Goal: Ask a question

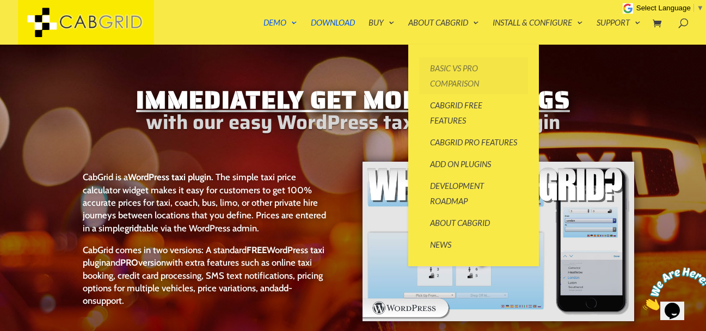
click at [458, 70] on link "Basic vs Pro Comparison" at bounding box center [473, 75] width 109 height 37
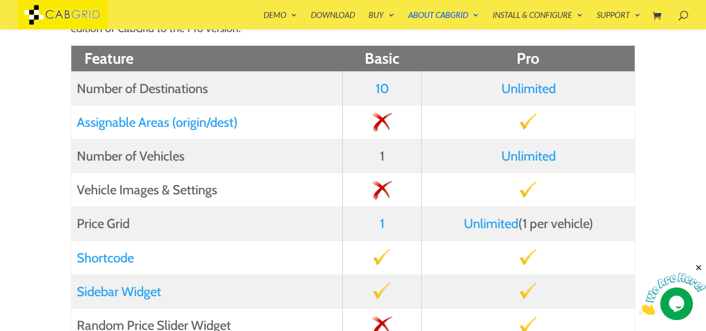
scroll to position [218, 0]
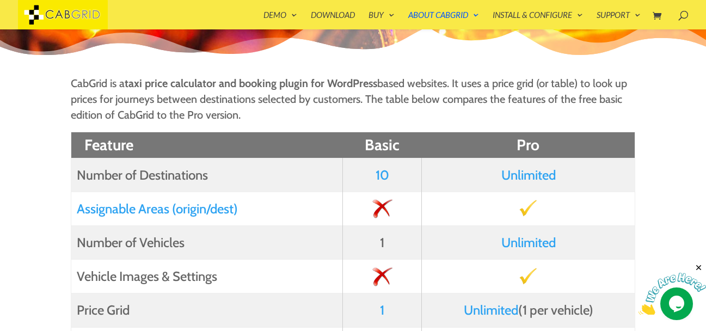
scroll to position [129, 0]
click at [676, 296] on img at bounding box center [671, 294] width 67 height 43
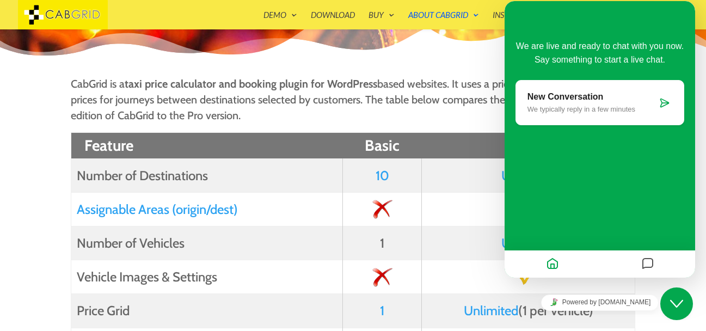
click at [571, 108] on p "We typically reply in a few minutes" at bounding box center [591, 109] width 129 height 8
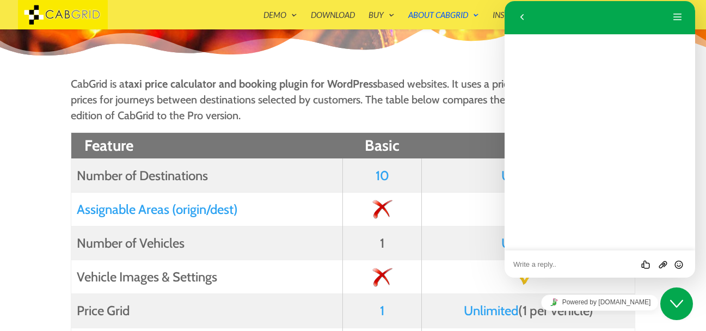
click at [558, 263] on textarea at bounding box center [599, 264] width 173 height 9
click at [612, 264] on textarea "Hi, I am a single busines owner in Costa Rica and I'm trying to build my websit…" at bounding box center [599, 259] width 173 height 17
paste textarea "Route Map Display"
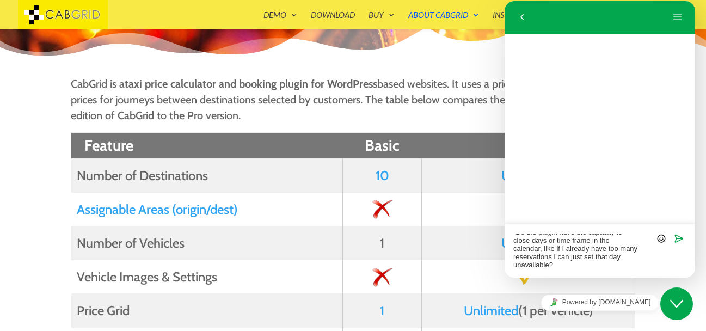
scroll to position [96, 0]
type textarea "Hi, I am a [DEMOGRAPHIC_DATA] busines owner in [GEOGRAPHIC_DATA] and I'm trying…"
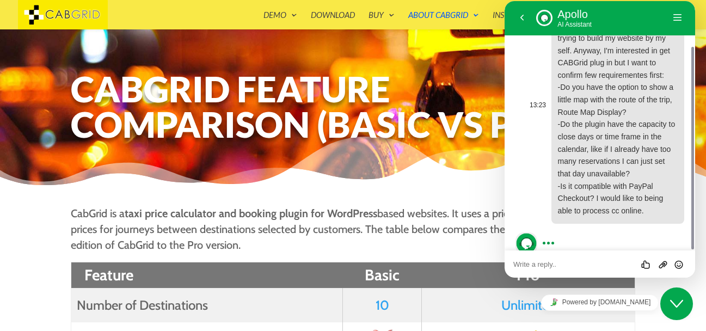
scroll to position [163, 0]
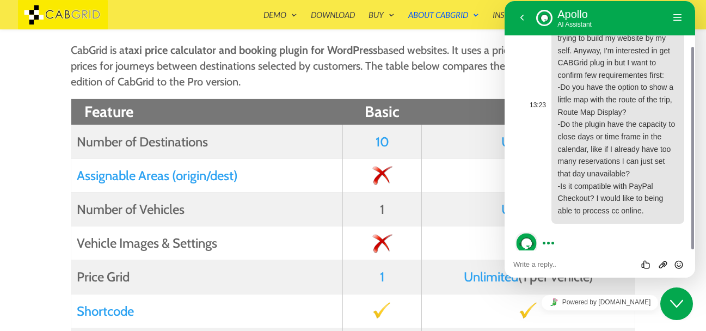
click at [587, 108] on span "Hi, I am a single busines owner in Costa Rica and I'm trying to build my websit…" at bounding box center [618, 106] width 120 height 218
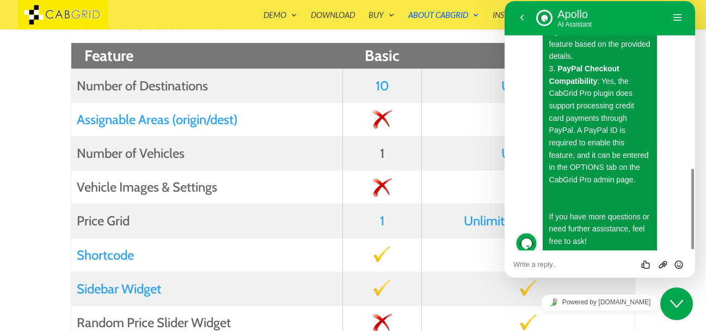
scroll to position [272, 0]
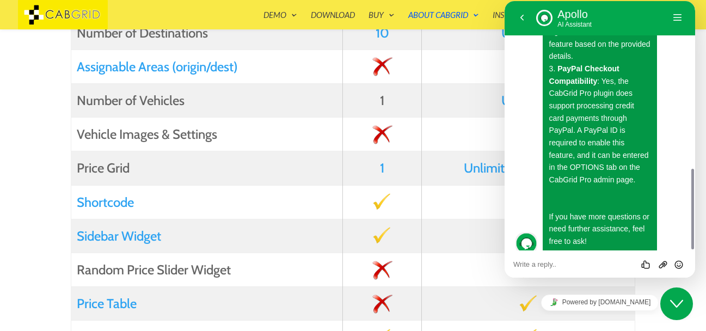
click at [592, 225] on p "Hello! It's great to hear that you're building your website. Regarding your inq…" at bounding box center [600, 20] width 102 height 456
click at [541, 273] on div "Rate this chat Upload File Insert emoji" at bounding box center [599, 263] width 190 height 27
click at [548, 267] on textarea at bounding box center [599, 264] width 173 height 9
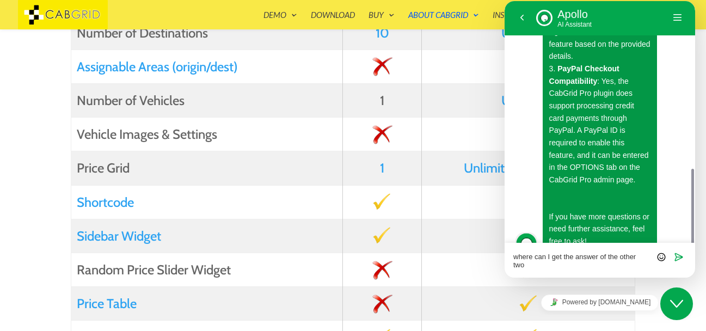
scroll to position [526, 0]
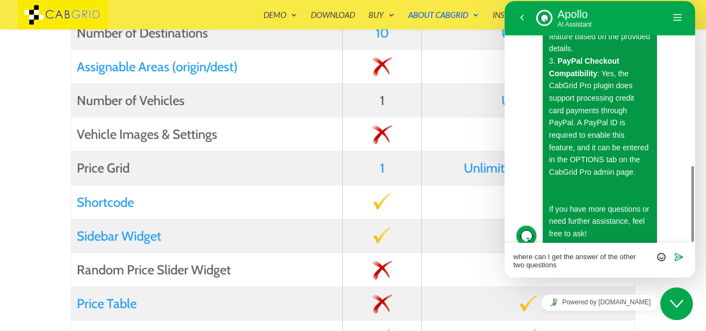
type textarea "where can I get the answer of the other two questions?"
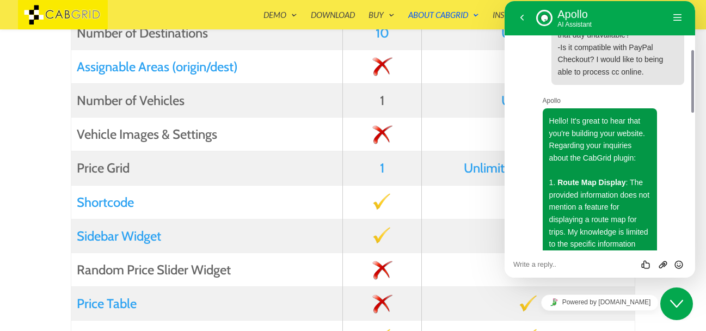
scroll to position [140, 0]
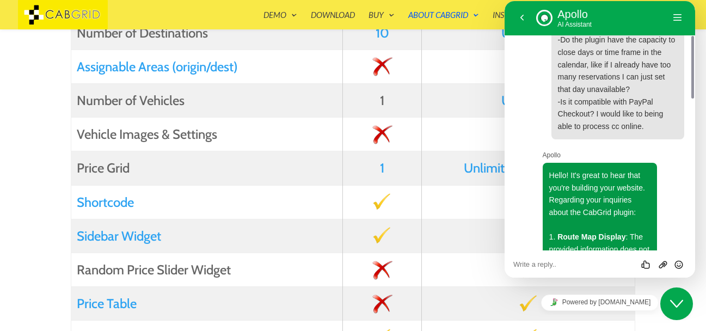
click at [572, 66] on span "Hi, I am a single busines owner in Costa Rica and I'm trying to build my websit…" at bounding box center [618, 21] width 120 height 218
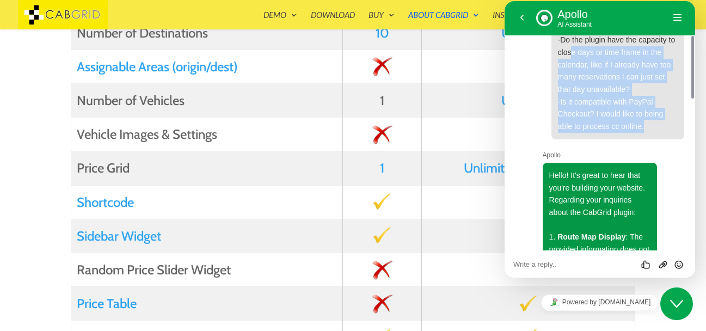
drag, startPoint x: 644, startPoint y: 115, endPoint x: 570, endPoint y: 44, distance: 102.4
click at [571, 42] on p "Hi, I am a single busines owner in Costa Rica and I'm trying to build my websit…" at bounding box center [618, 22] width 120 height 222
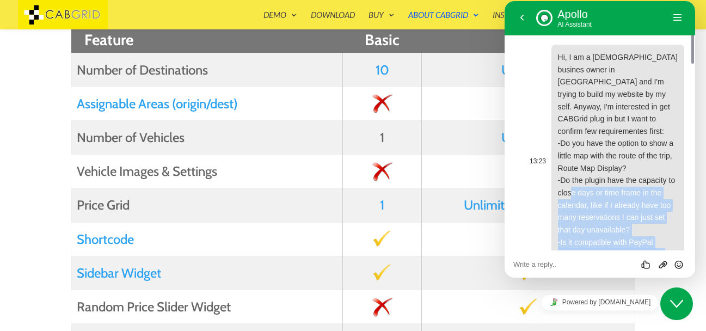
scroll to position [218, 0]
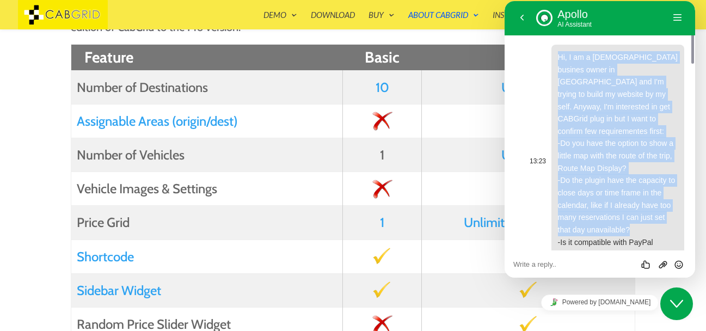
drag, startPoint x: 557, startPoint y: 55, endPoint x: 669, endPoint y: 218, distance: 197.2
click at [669, 218] on p "Hi, I am a single busines owner in Costa Rica and I'm trying to build my websit…" at bounding box center [618, 162] width 120 height 222
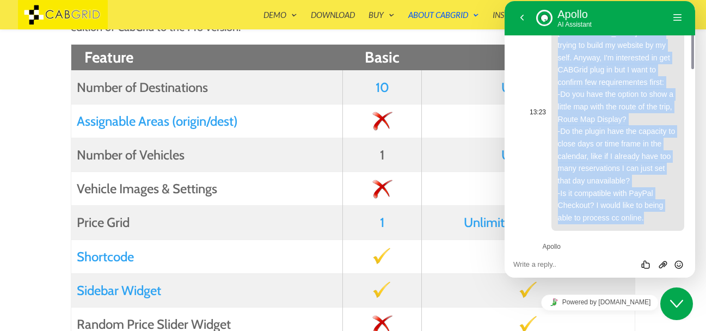
scroll to position [44, 0]
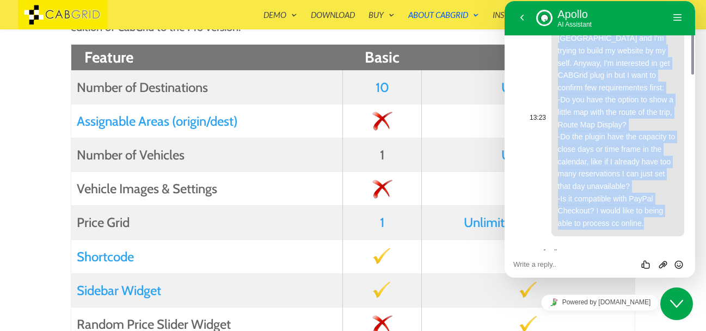
copy span "Hi, I am a single busines owner in Costa Rica and I'm trying to build my websit…"
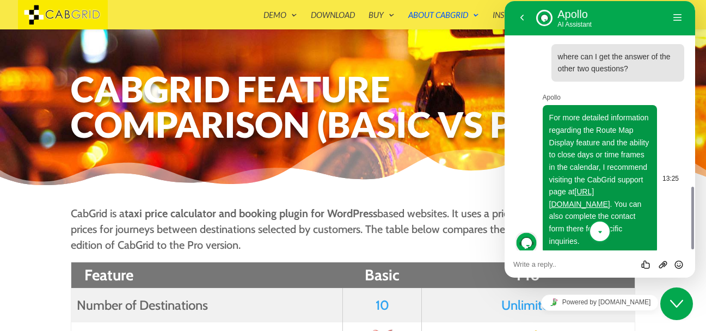
scroll to position [109, 0]
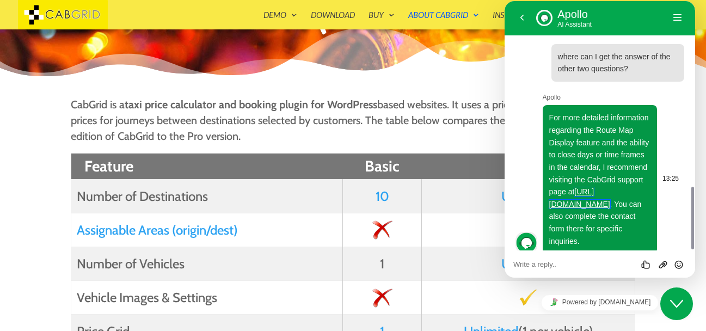
click at [598, 193] on link "[URL][DOMAIN_NAME]" at bounding box center [579, 197] width 61 height 21
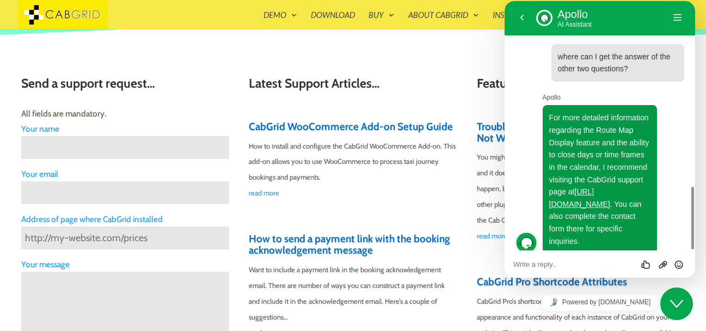
scroll to position [261, 0]
click at [108, 153] on input "Contact form" at bounding box center [125, 146] width 208 height 23
type input "[PERSON_NAME]"
type input "[EMAIL_ADDRESS][DOMAIN_NAME]"
click at [86, 285] on textarea "Contact form" at bounding box center [125, 336] width 208 height 131
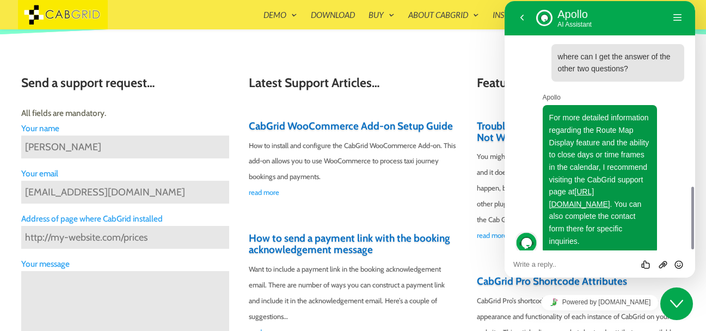
paste textarea "Hi, I am a [DEMOGRAPHIC_DATA] busines owner in [GEOGRAPHIC_DATA] and I'm trying…"
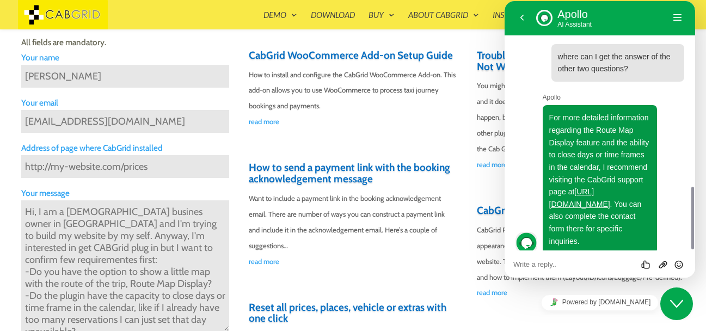
scroll to position [48, 0]
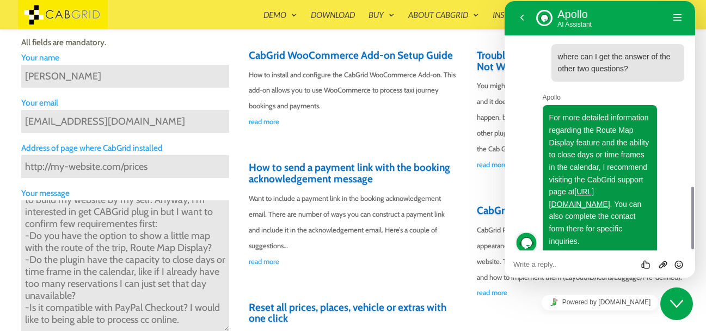
click at [209, 299] on textarea "Hi, I am a [DEMOGRAPHIC_DATA] busines owner in [GEOGRAPHIC_DATA] and I'm trying…" at bounding box center [125, 265] width 208 height 131
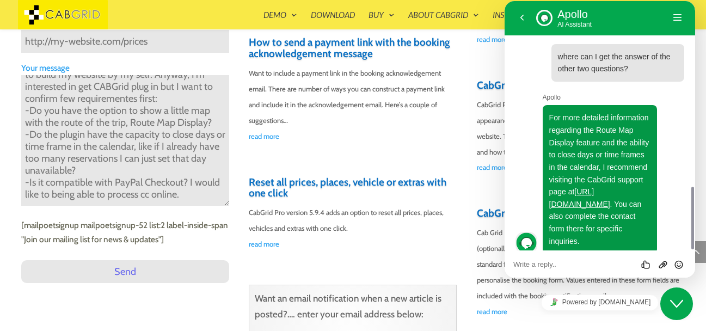
scroll to position [462, 0]
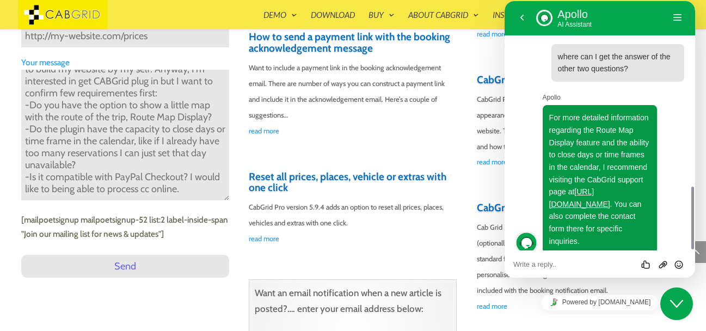
type textarea "Hi, I am a [DEMOGRAPHIC_DATA] busines owner in [GEOGRAPHIC_DATA] and I'm trying…"
click at [135, 270] on input "Send" at bounding box center [125, 266] width 208 height 23
